Goal: Manage account settings

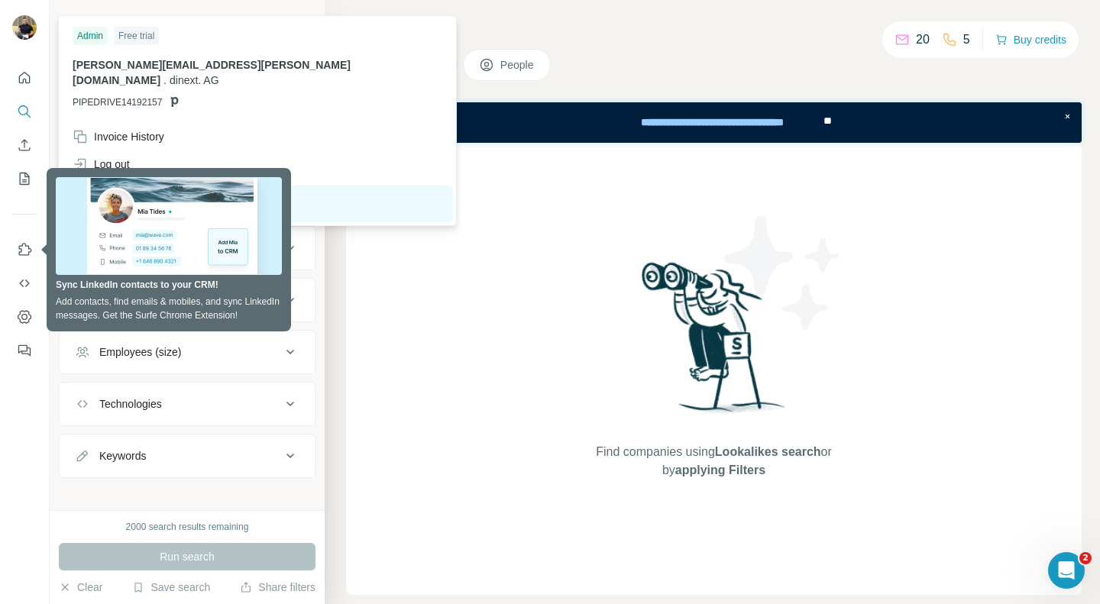
click at [31, 32] on img at bounding box center [24, 27] width 24 height 24
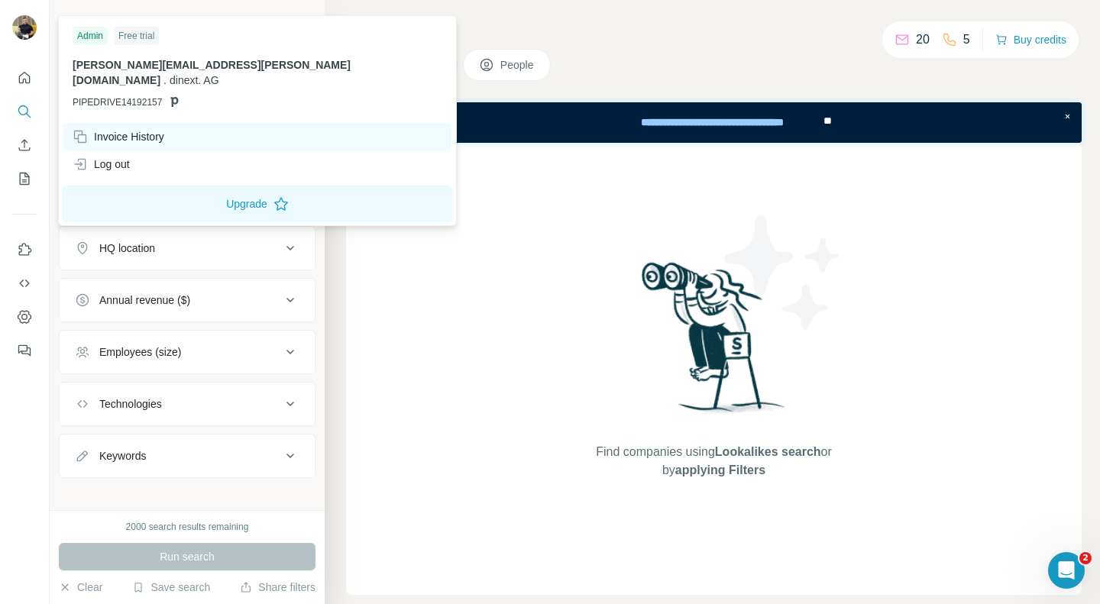
click at [115, 129] on div "Invoice History" at bounding box center [119, 136] width 92 height 15
click at [132, 129] on div "Invoice History" at bounding box center [119, 136] width 92 height 15
click at [198, 186] on button "Upgrade" at bounding box center [257, 204] width 391 height 37
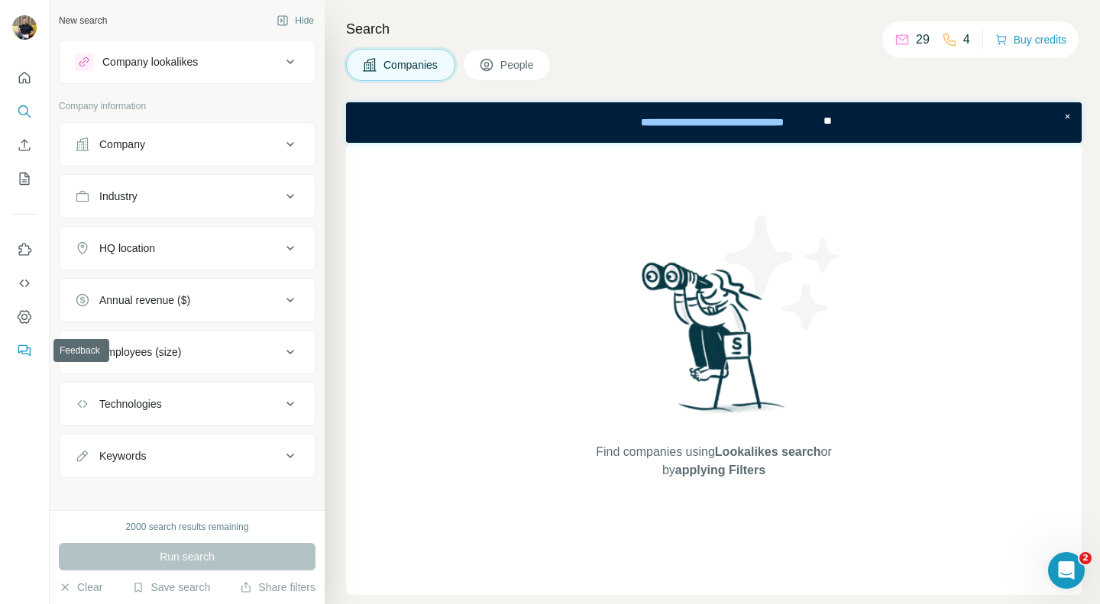
drag, startPoint x: 34, startPoint y: 358, endPoint x: 34, endPoint y: 325, distance: 33.6
click at [34, 335] on nav at bounding box center [24, 300] width 24 height 128
click at [34, 323] on button "Dashboard" at bounding box center [24, 317] width 24 height 28
